Goal: Find specific page/section: Find specific page/section

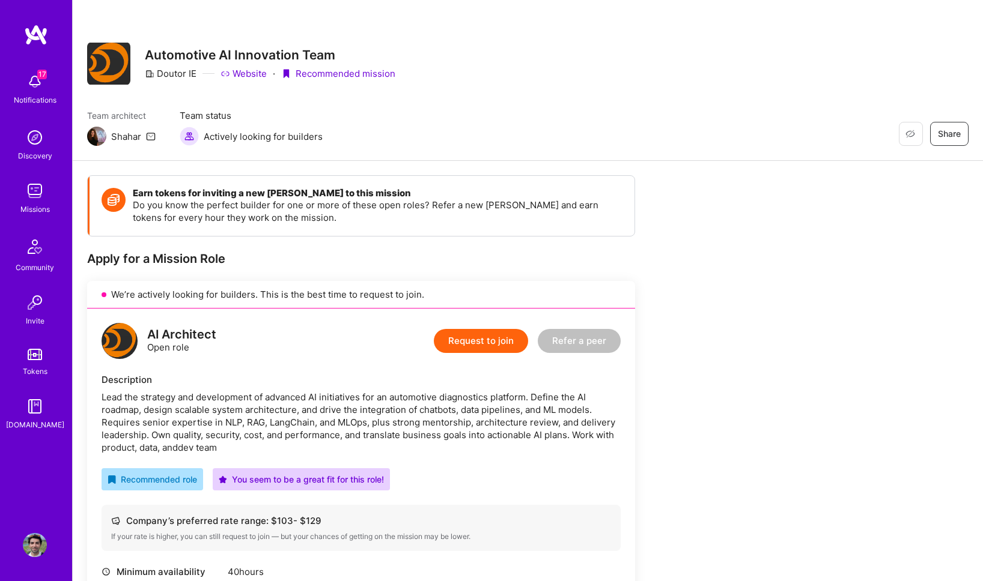
click at [38, 189] on img at bounding box center [35, 191] width 24 height 24
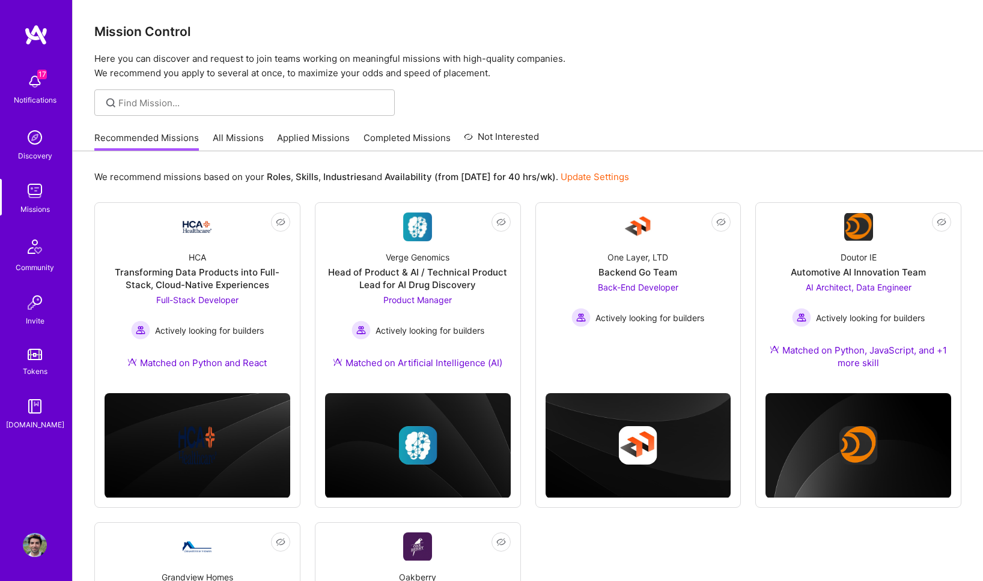
click at [223, 143] on link "All Missions" at bounding box center [238, 142] width 51 height 20
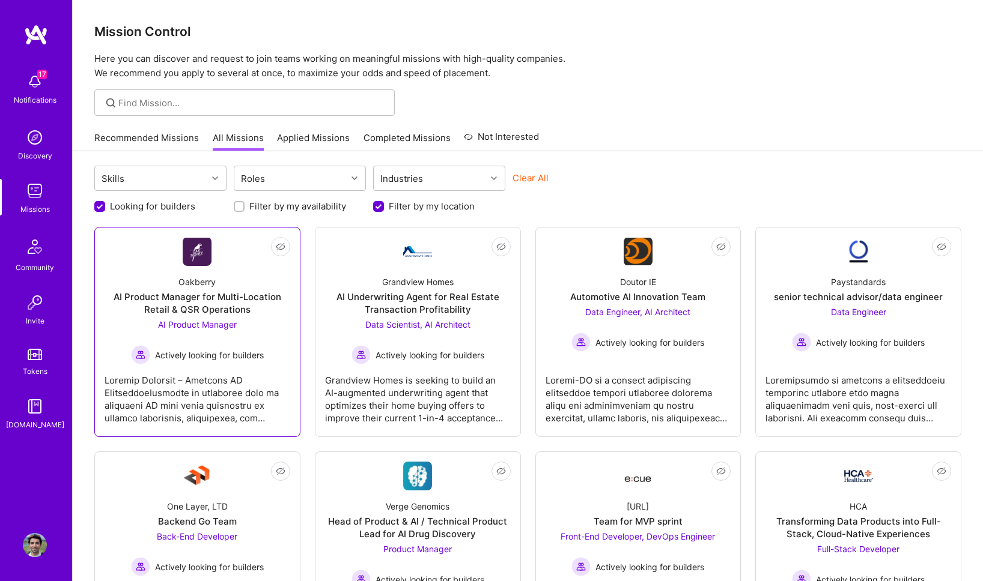
click at [255, 310] on div "AI Product Manager for Multi-Location Retail & QSR Operations" at bounding box center [198, 303] width 186 height 25
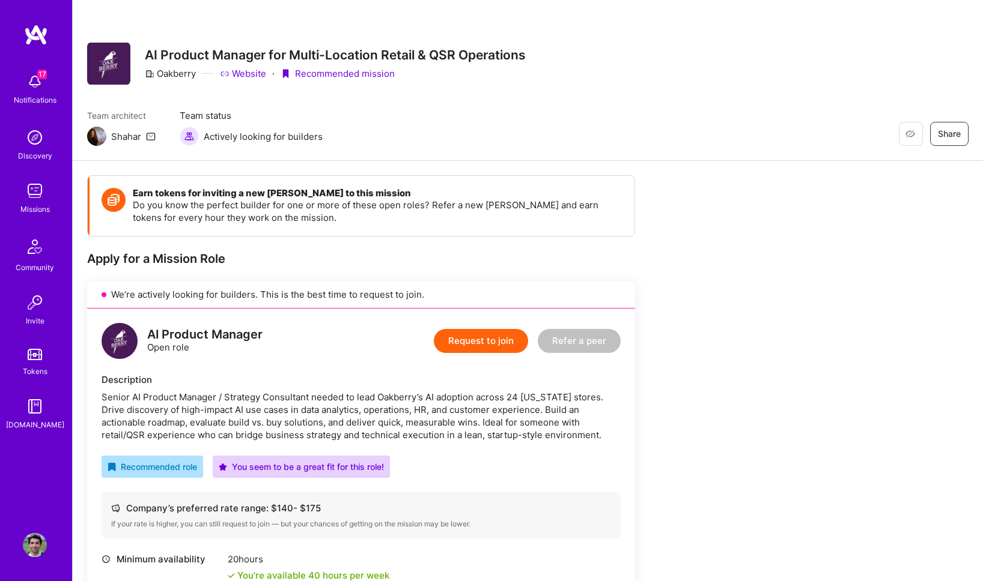
click at [240, 75] on link "Website" at bounding box center [243, 73] width 46 height 13
